Goal: Transaction & Acquisition: Book appointment/travel/reservation

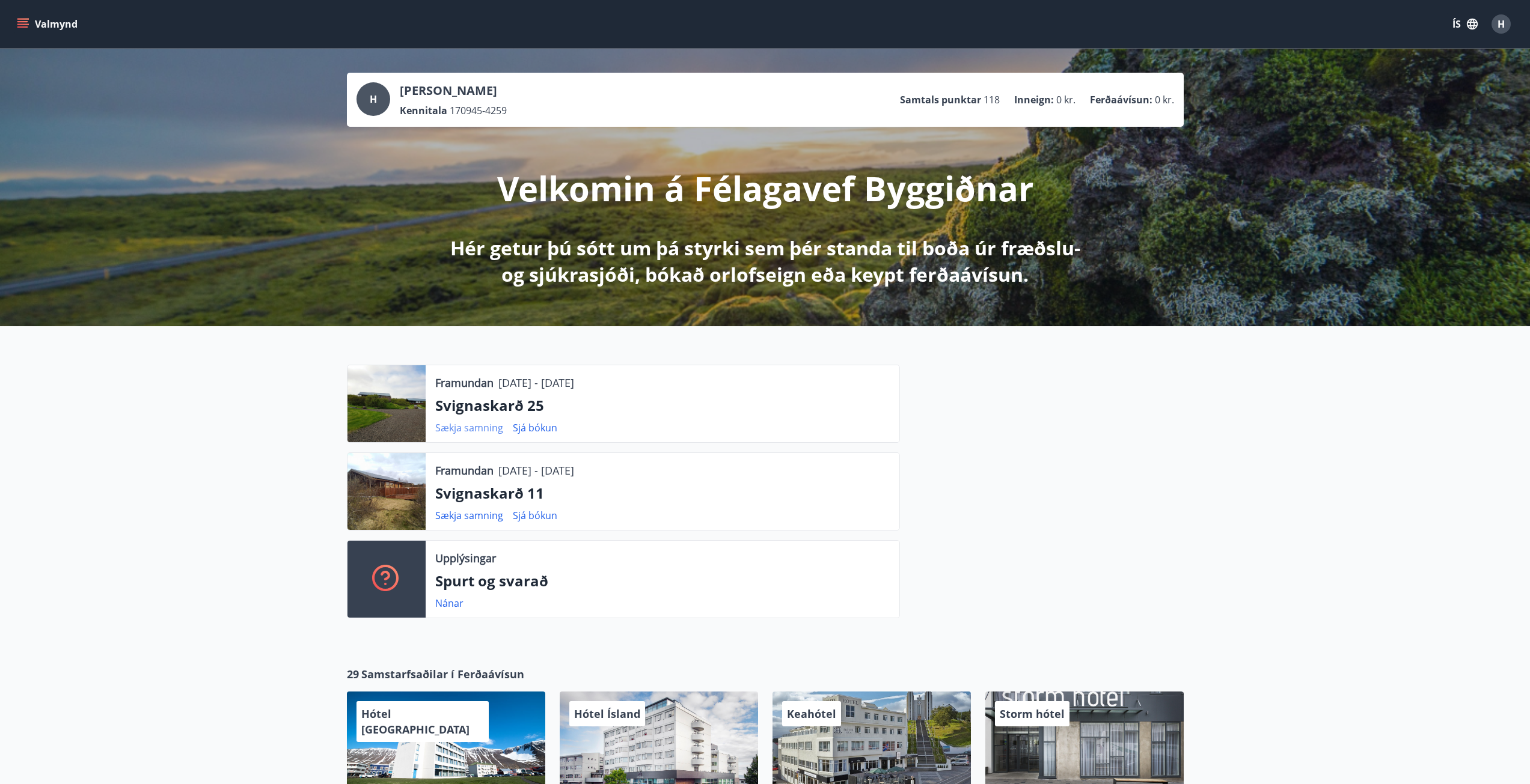
click at [474, 429] on link "Sækja samning" at bounding box center [469, 428] width 68 height 13
click at [491, 513] on link "Sækja samning" at bounding box center [469, 516] width 68 height 13
click at [26, 25] on button "Valmynd" at bounding box center [48, 24] width 68 height 21
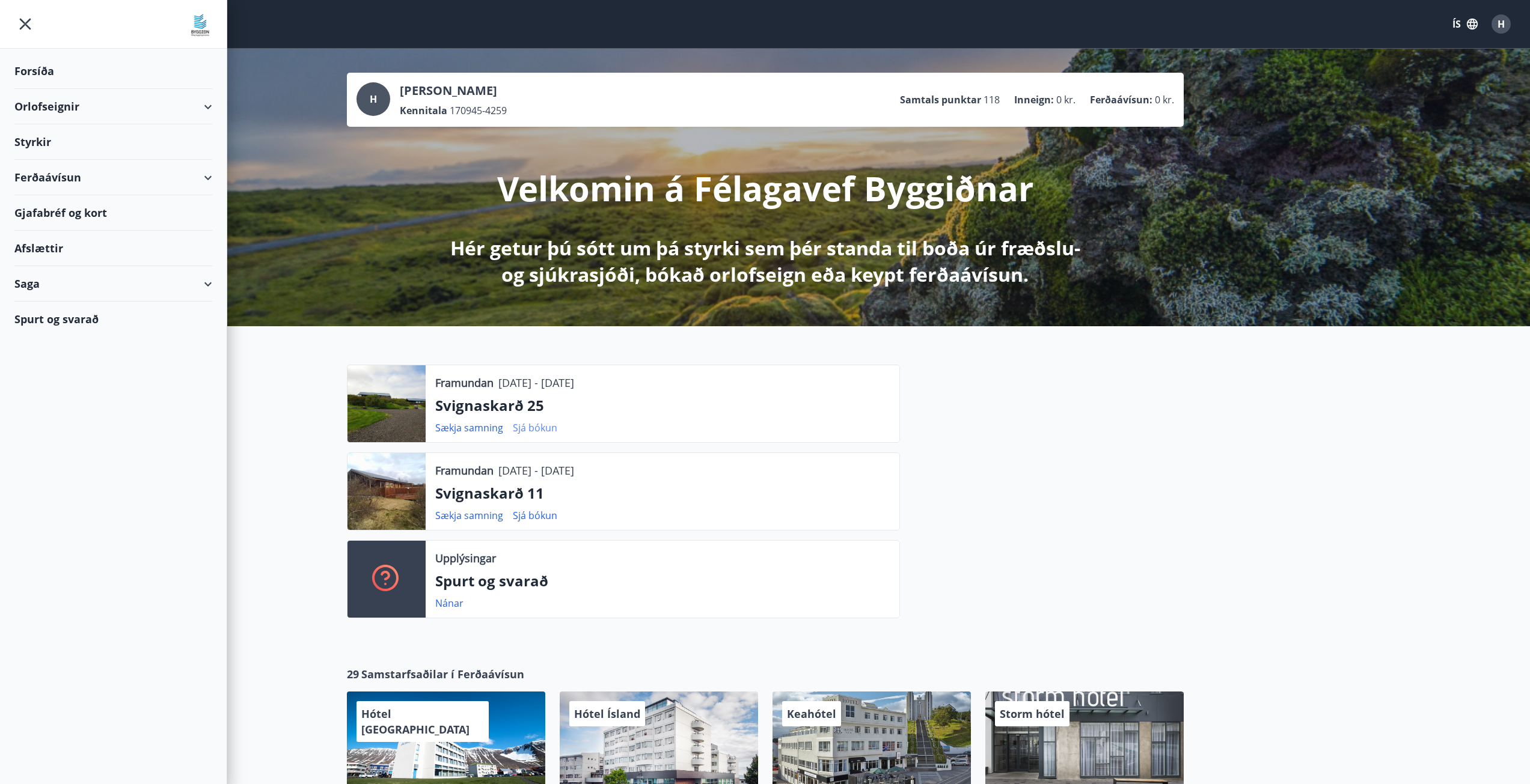
click at [537, 428] on link "Sjá bókun" at bounding box center [535, 428] width 44 height 13
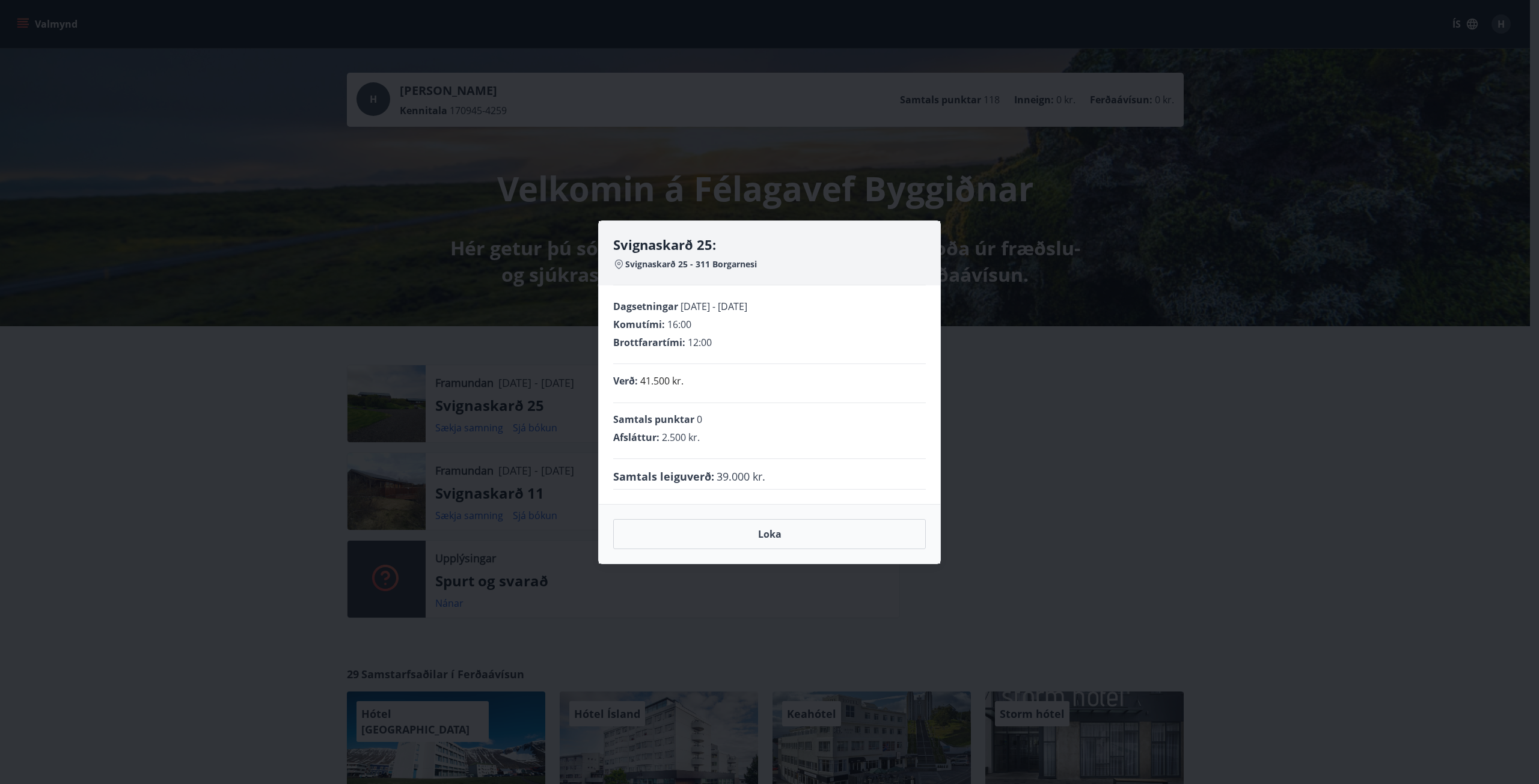
click at [1030, 482] on div "Svignaskarð 25: Svignaskarð 25 - 311 Borgarnesi Dagsetningar [DATE] - [DATE] Ko…" at bounding box center [769, 392] width 1539 height 784
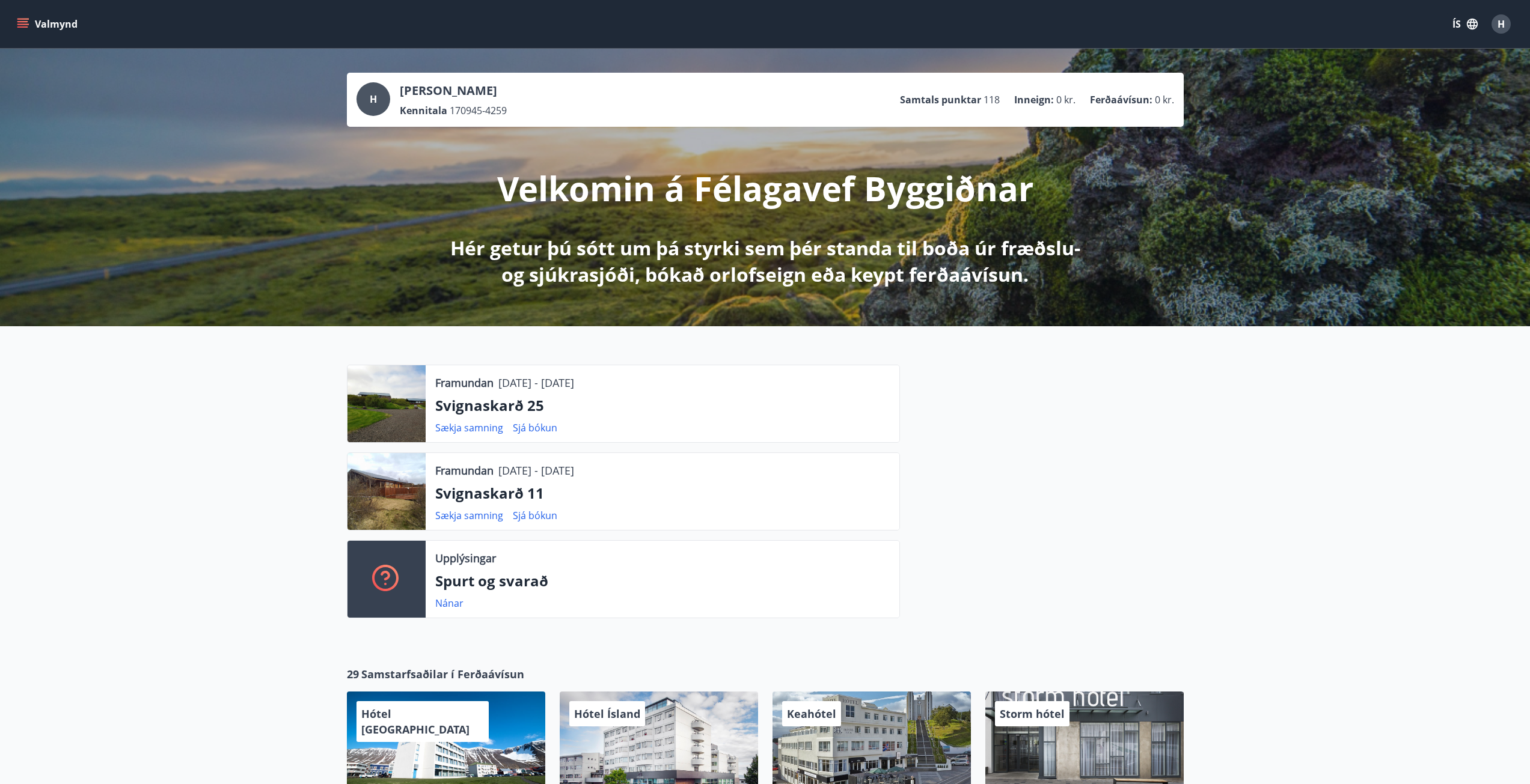
click at [21, 22] on icon "menu" at bounding box center [23, 21] width 11 height 1
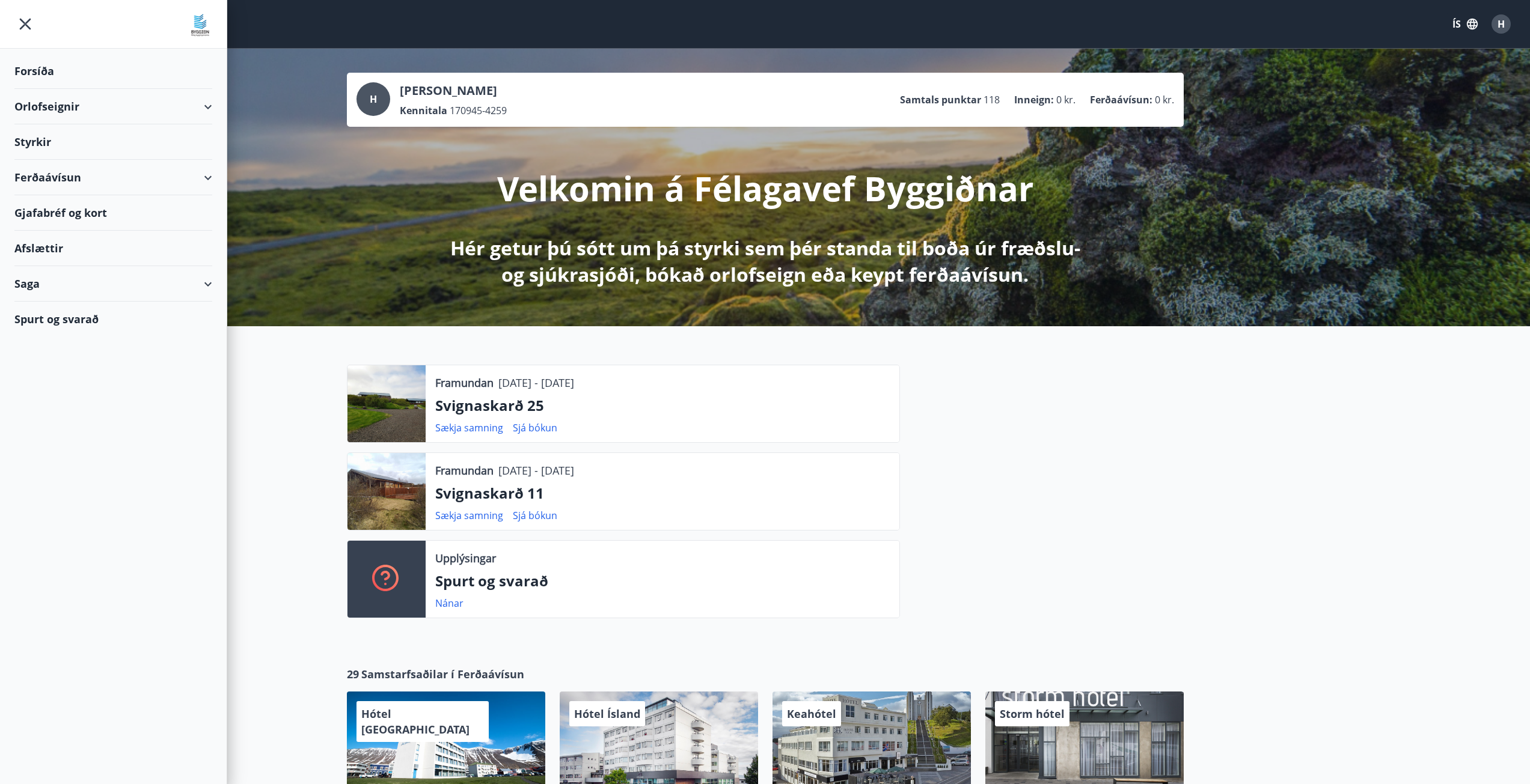
click at [22, 24] on icon "menu" at bounding box center [25, 24] width 21 height 21
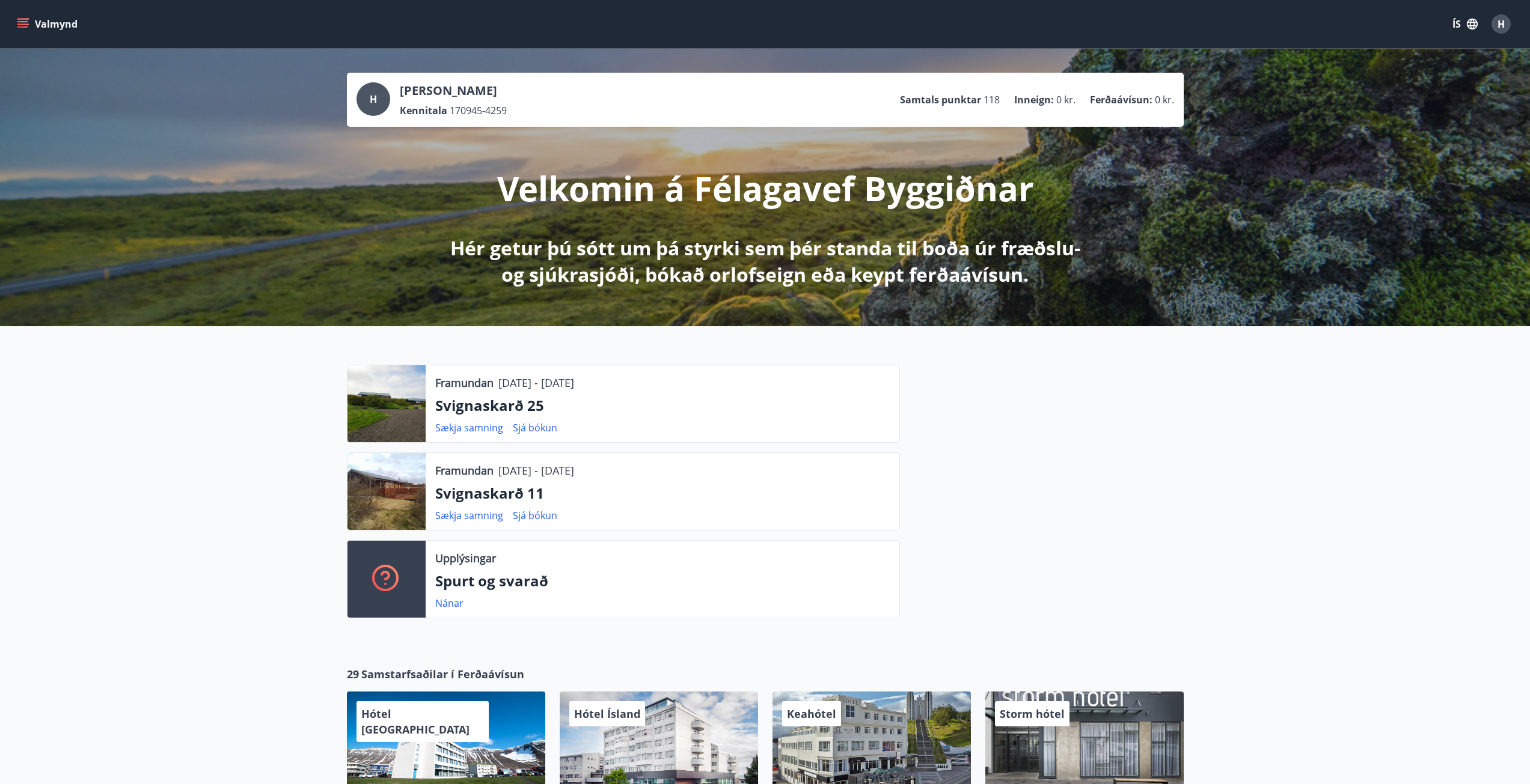
click at [22, 19] on icon "menu" at bounding box center [24, 19] width 13 height 1
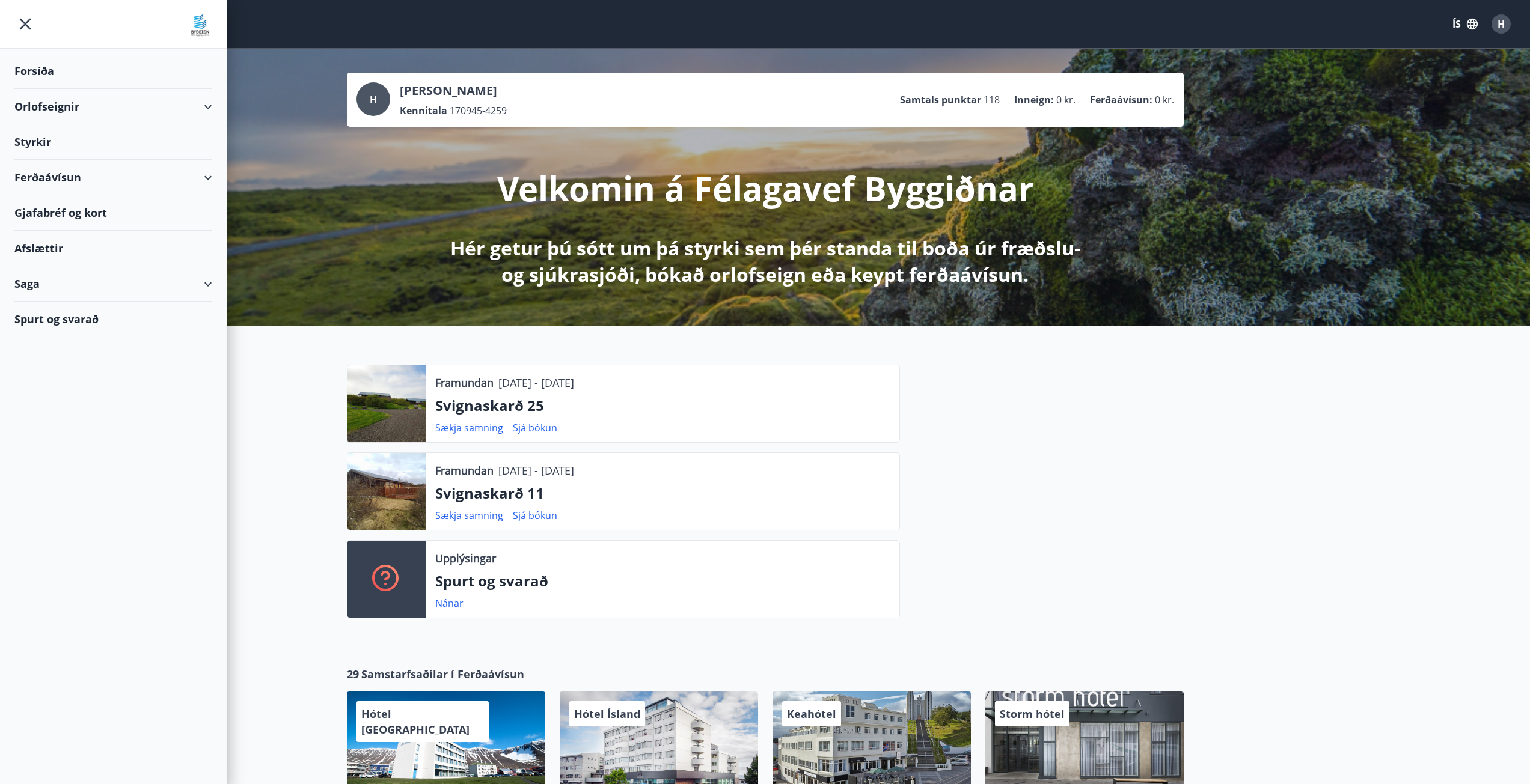
click at [199, 106] on div "Orlofseignir" at bounding box center [114, 107] width 198 height 35
click at [59, 140] on div "Framboð" at bounding box center [114, 137] width 179 height 25
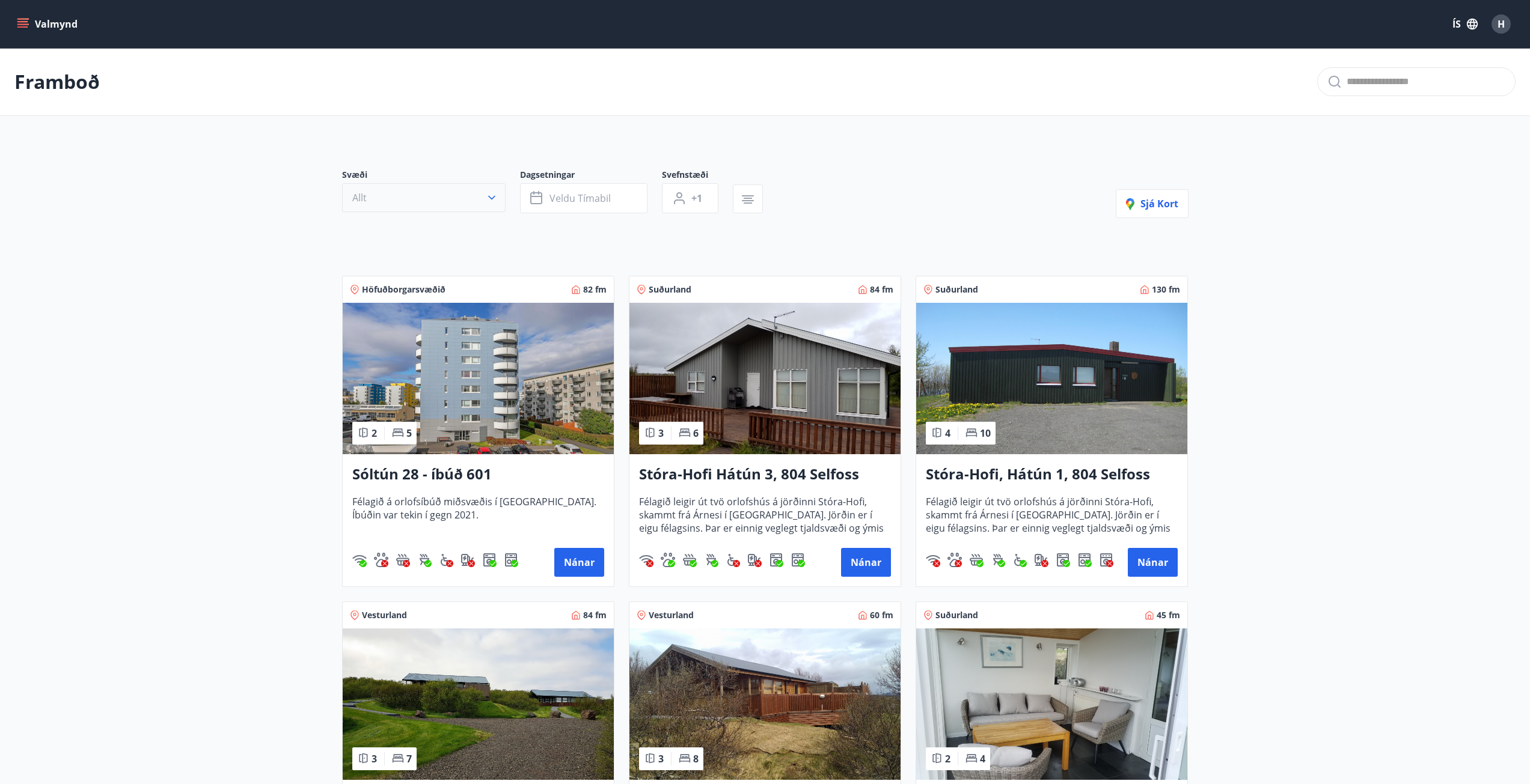
click at [474, 199] on button "Allt" at bounding box center [424, 198] width 163 height 29
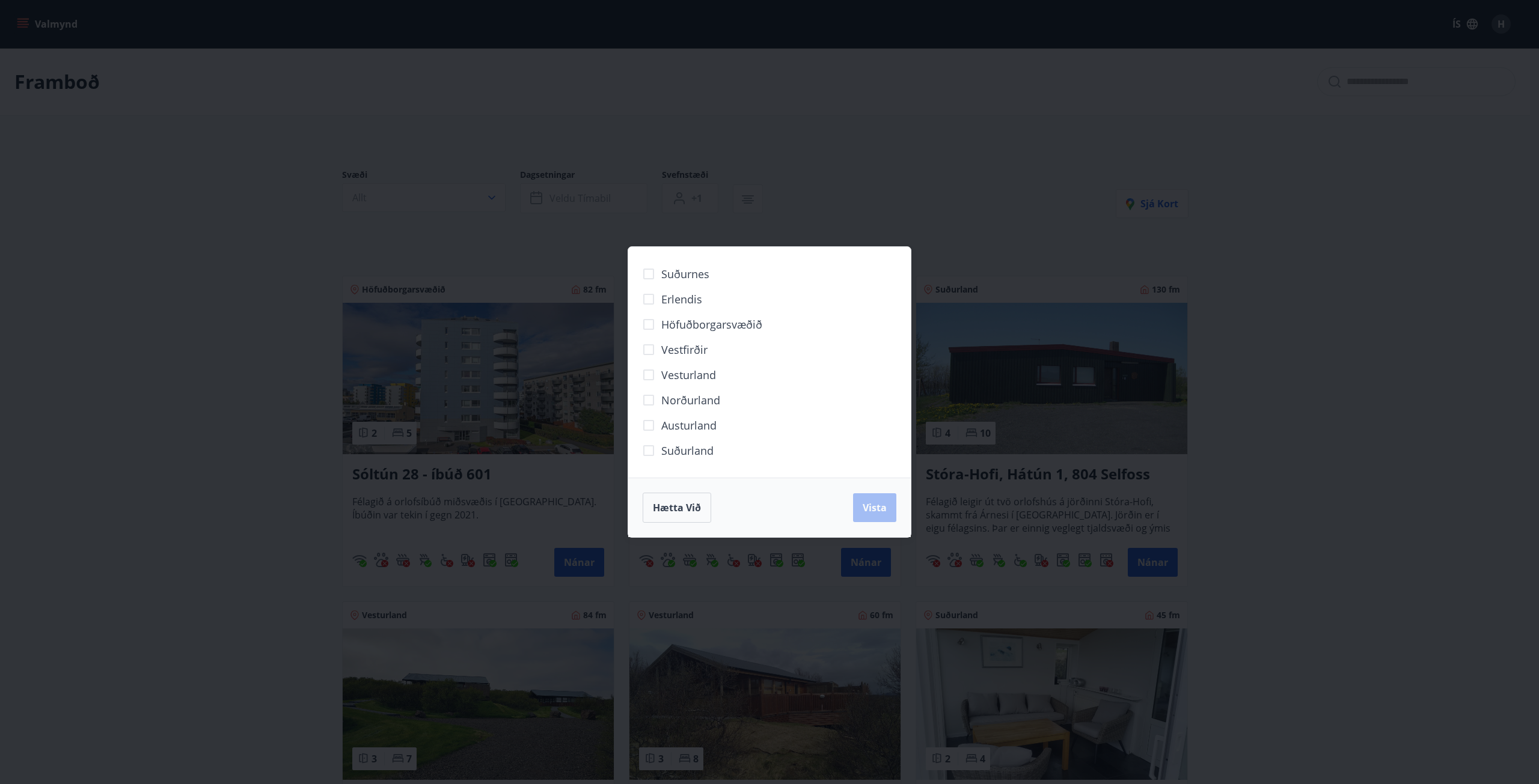
click at [638, 509] on div "Hætta við Vista" at bounding box center [769, 507] width 282 height 60
click at [669, 502] on span "Hætta við" at bounding box center [676, 507] width 48 height 13
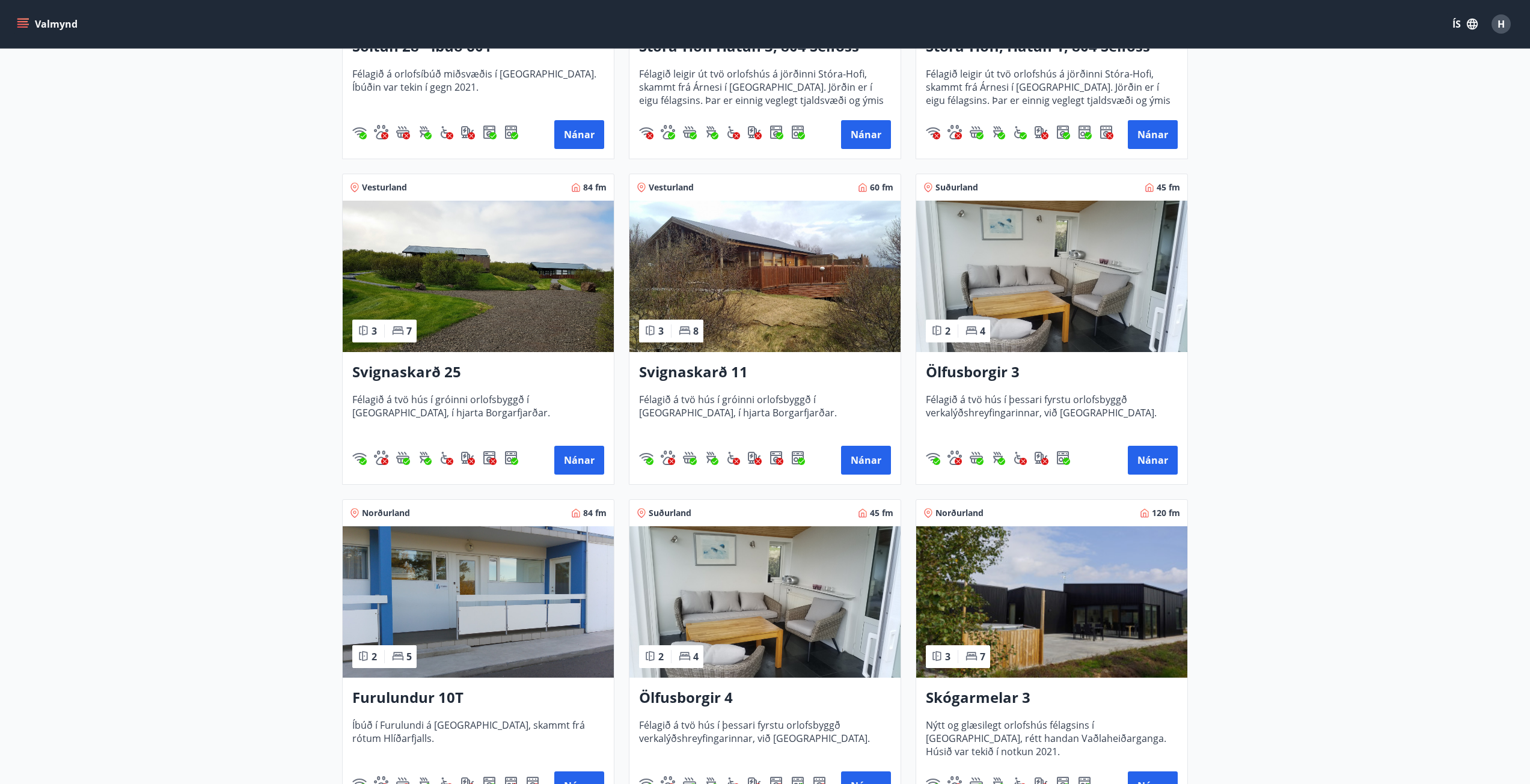
scroll to position [423, 0]
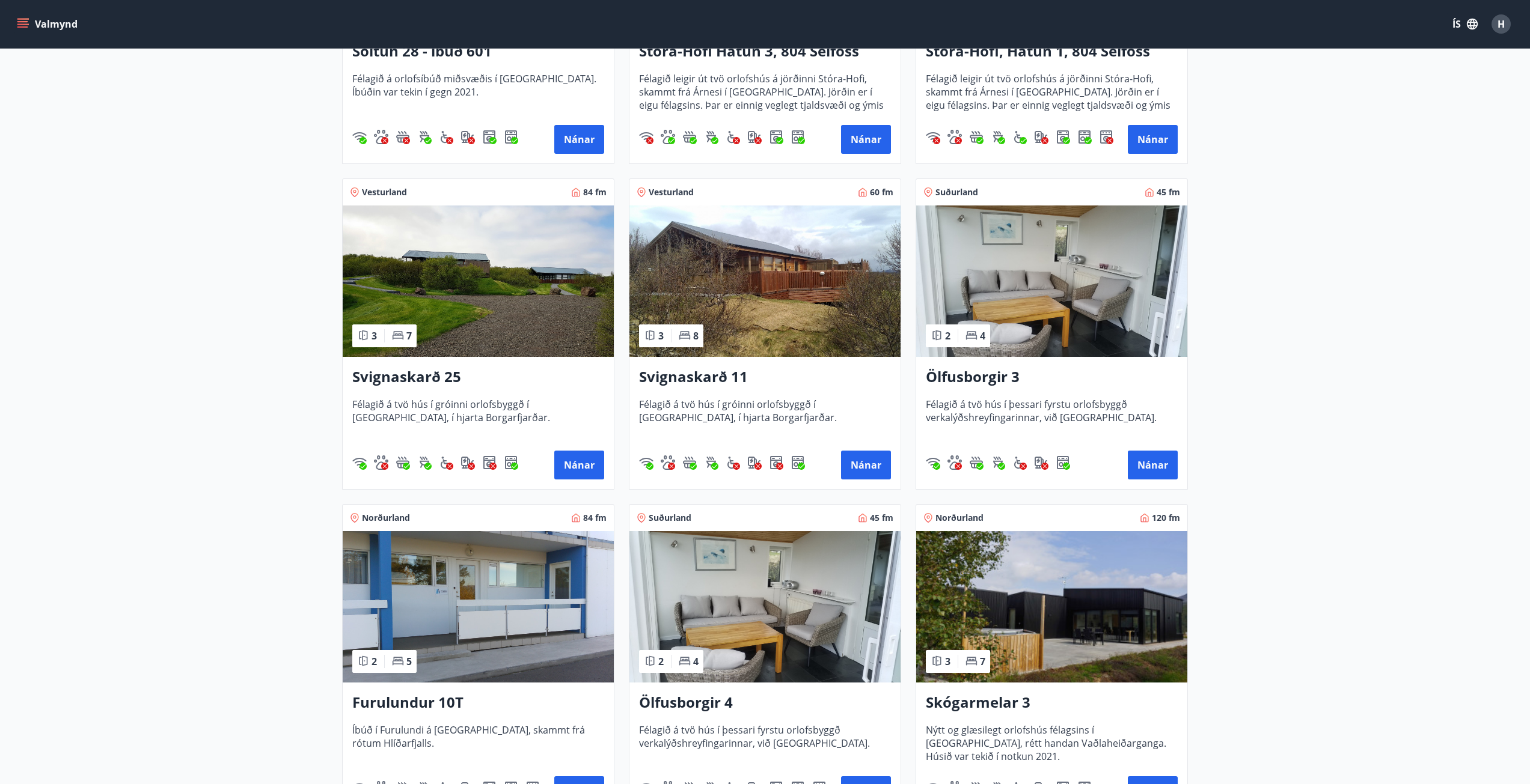
click at [762, 334] on img at bounding box center [765, 281] width 271 height 152
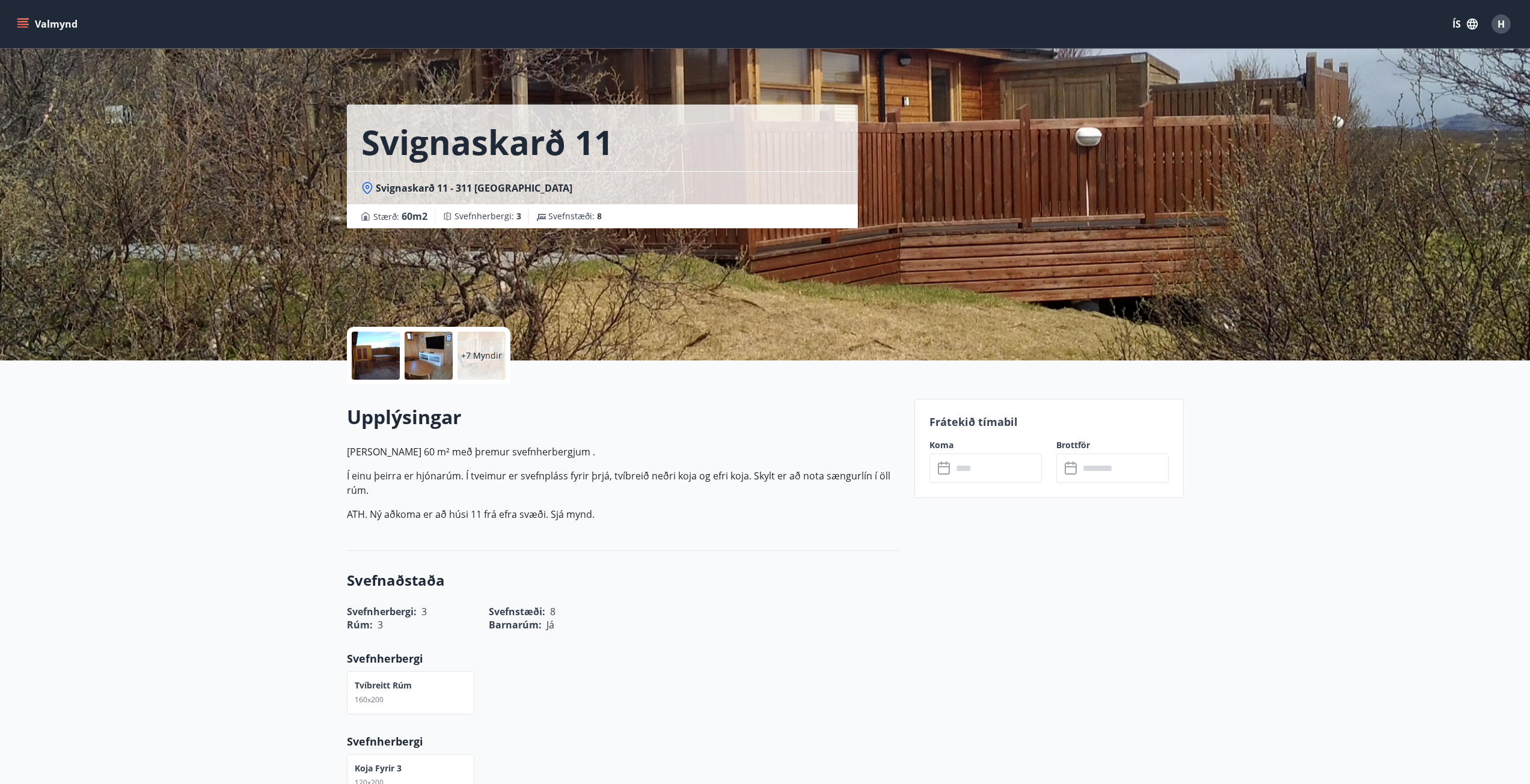
click at [476, 356] on p "+7 Myndir" at bounding box center [481, 355] width 41 height 12
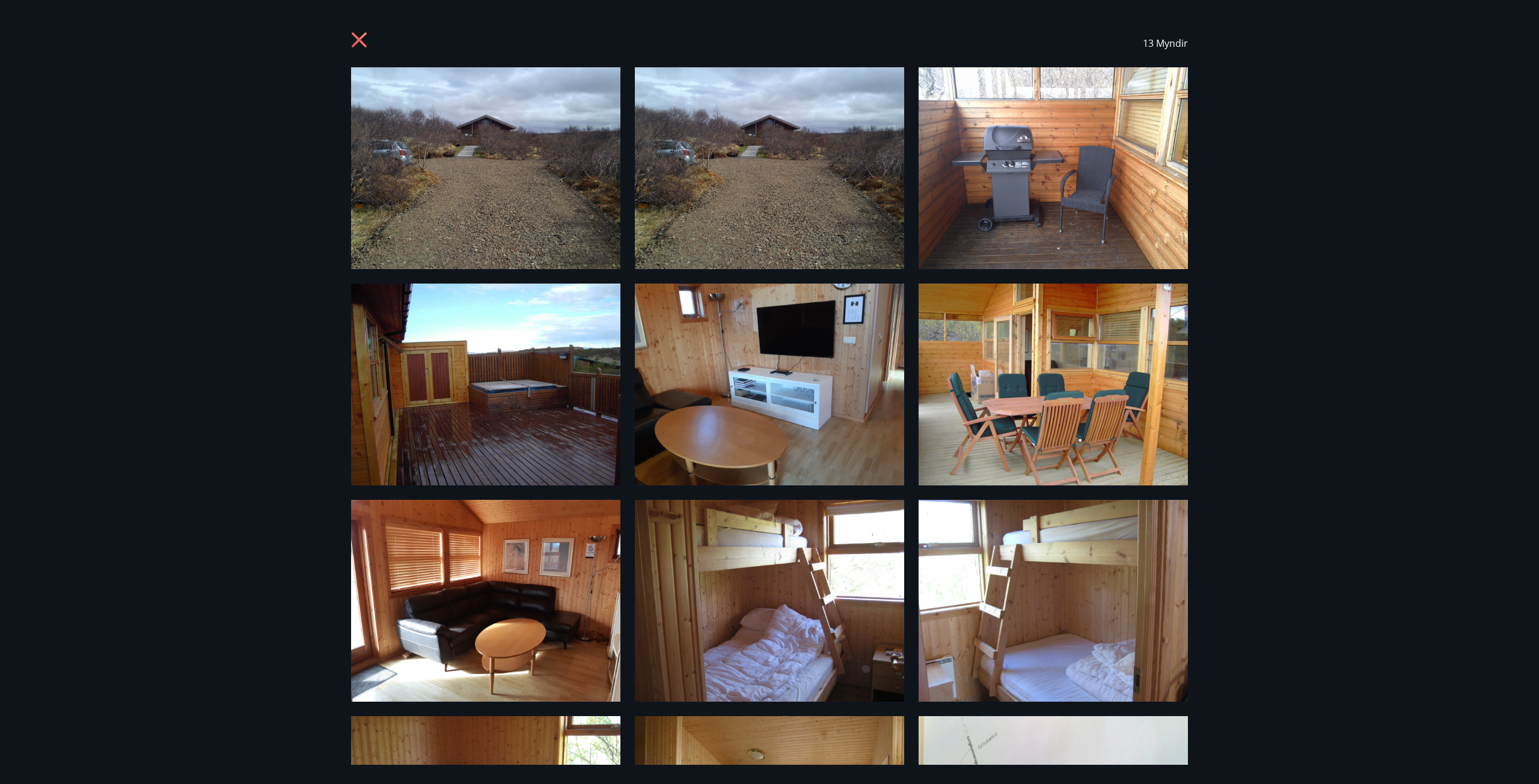
click at [363, 42] on icon at bounding box center [361, 42] width 19 height 19
